Goal: Information Seeking & Learning: Learn about a topic

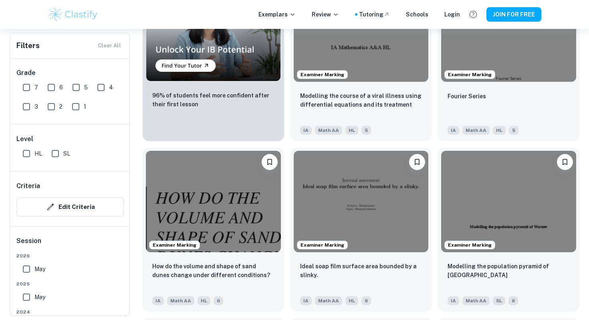
scroll to position [785, 0]
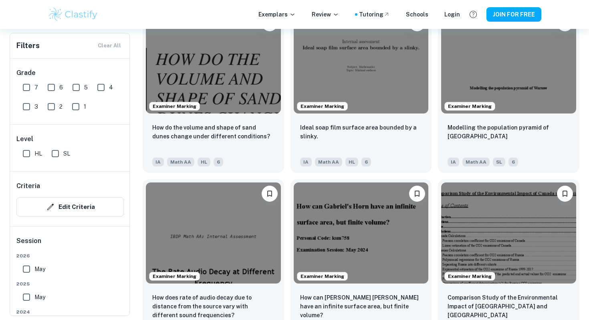
click at [26, 81] on input "7" at bounding box center [26, 87] width 16 height 16
checkbox input "true"
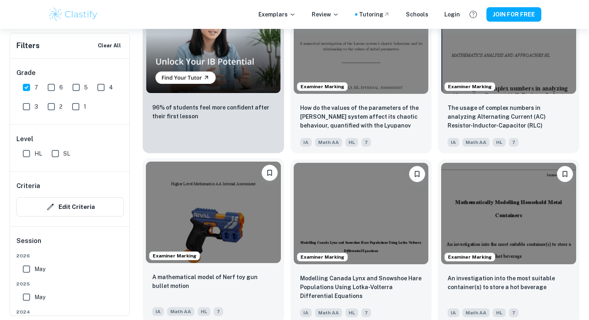
scroll to position [653, 0]
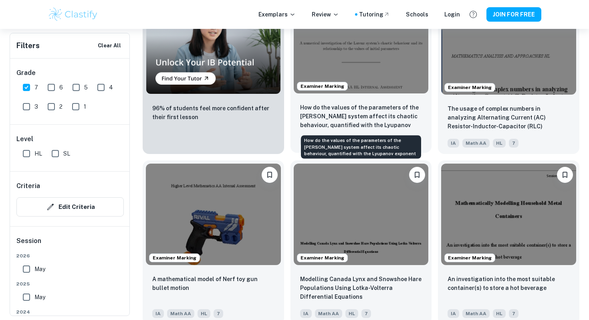
click at [399, 120] on p "How do the values of the parameters of the [PERSON_NAME] system affect its chao…" at bounding box center [361, 116] width 122 height 27
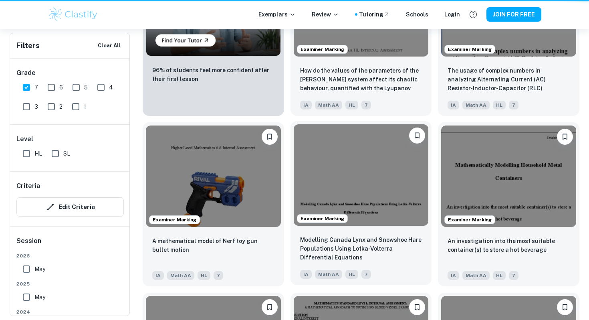
scroll to position [753, 0]
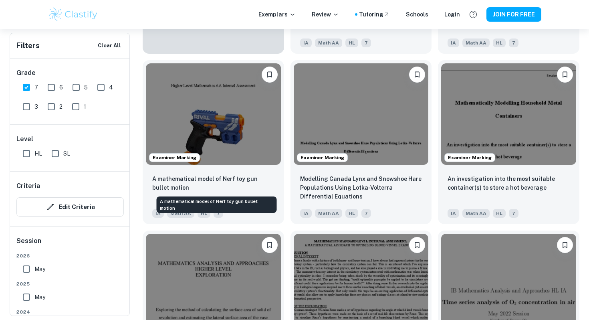
click at [237, 191] on div "A mathematical model of Nerf toy gun bullet motion" at bounding box center [217, 202] width 122 height 23
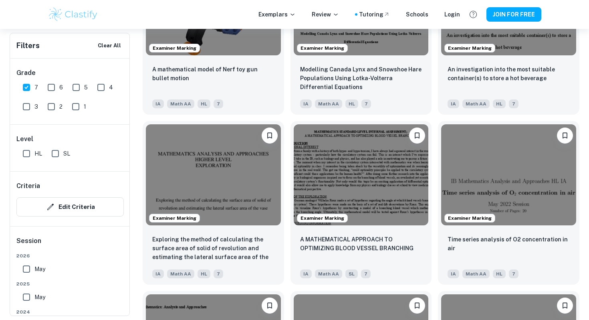
scroll to position [895, 0]
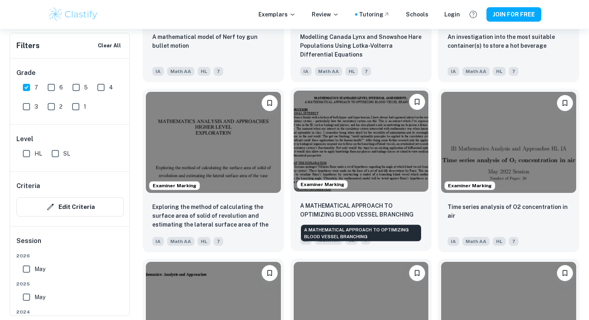
click at [398, 210] on p "A MATHEMATICAL APPROACH TO OPTIMIZING BLOOD VESSEL BRANCHING" at bounding box center [361, 210] width 122 height 18
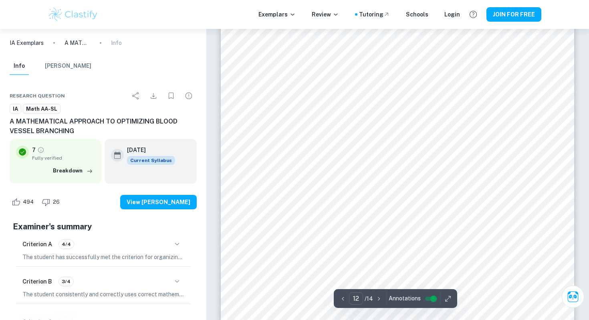
scroll to position [5828, 0]
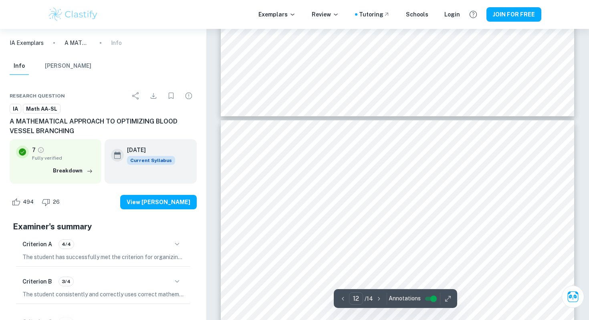
type input "13"
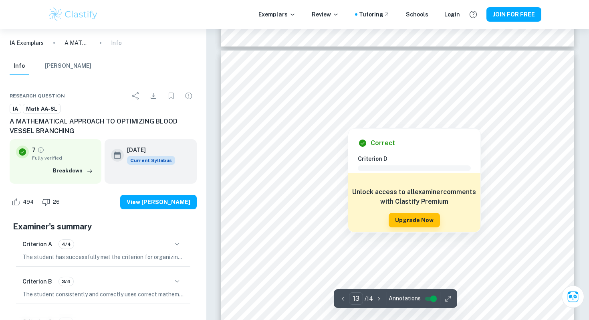
scroll to position [6477, 0]
